Goal: Find specific page/section: Find specific page/section

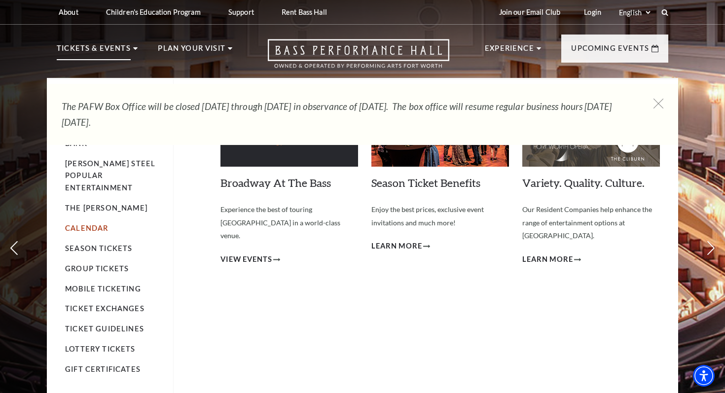
click at [94, 224] on link "Calendar" at bounding box center [86, 228] width 43 height 8
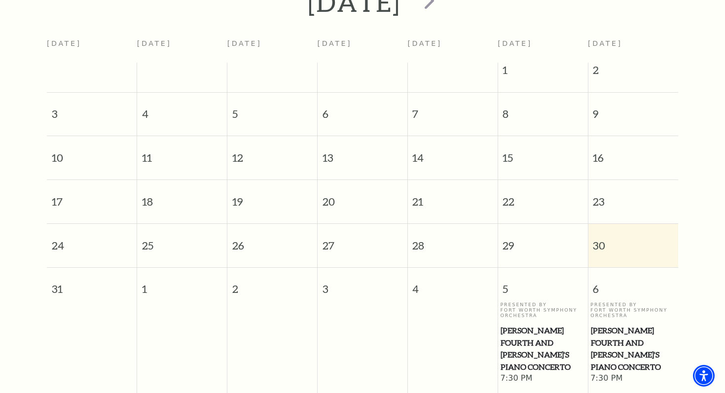
scroll to position [199, 0]
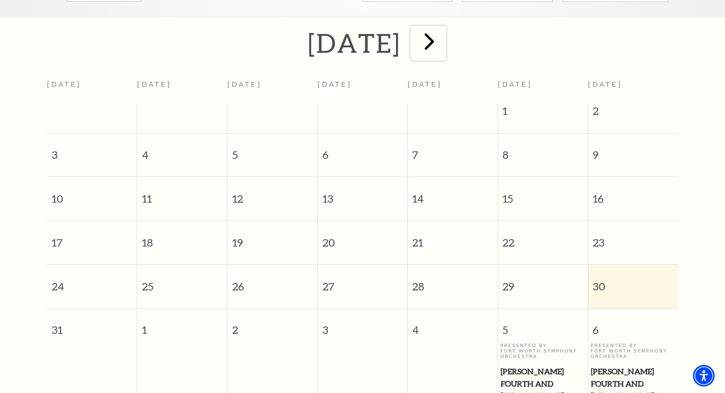
click at [443, 29] on span "next" at bounding box center [429, 41] width 28 height 28
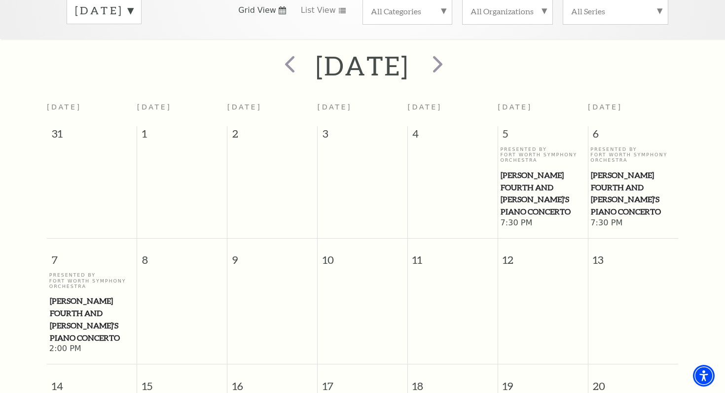
scroll to position [176, 0]
click at [451, 58] on span "next" at bounding box center [437, 64] width 28 height 28
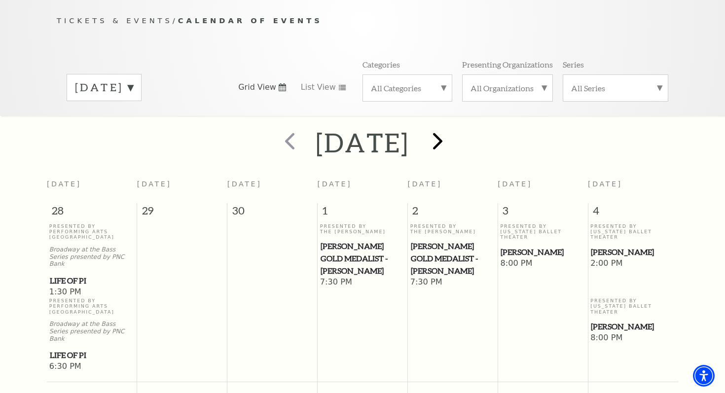
scroll to position [87, 0]
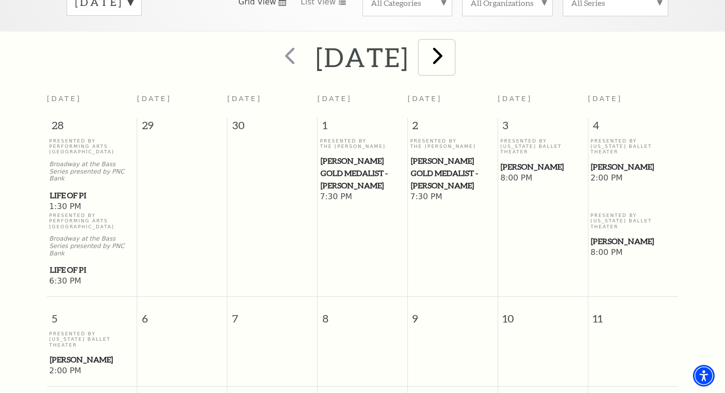
click at [451, 41] on span "next" at bounding box center [437, 55] width 28 height 28
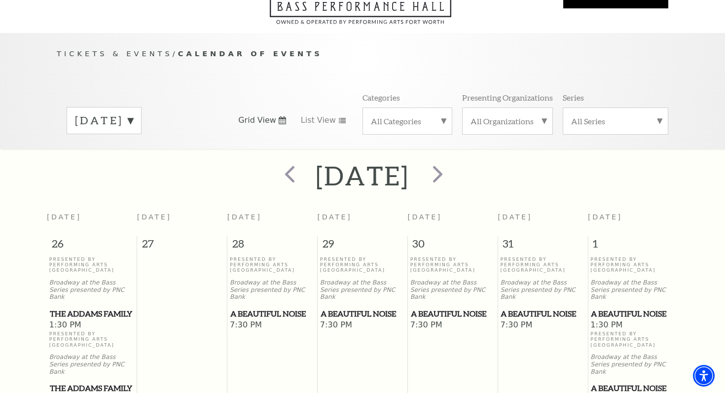
scroll to position [56, 0]
